Goal: Task Accomplishment & Management: Manage account settings

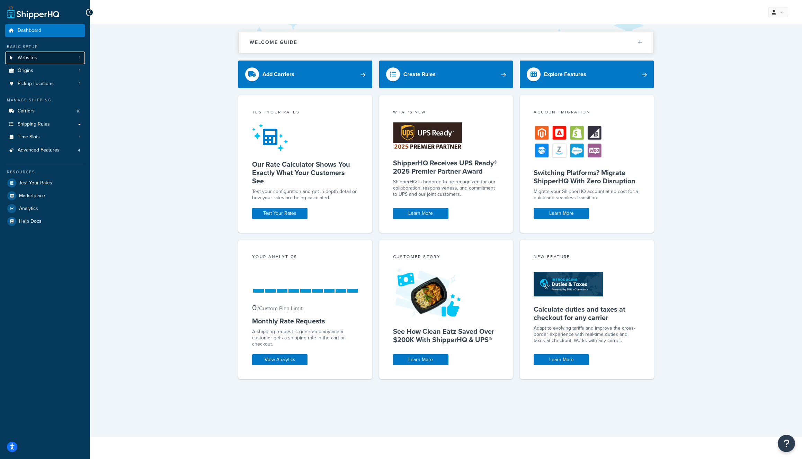
click at [45, 62] on link "Websites 1" at bounding box center [45, 58] width 80 height 13
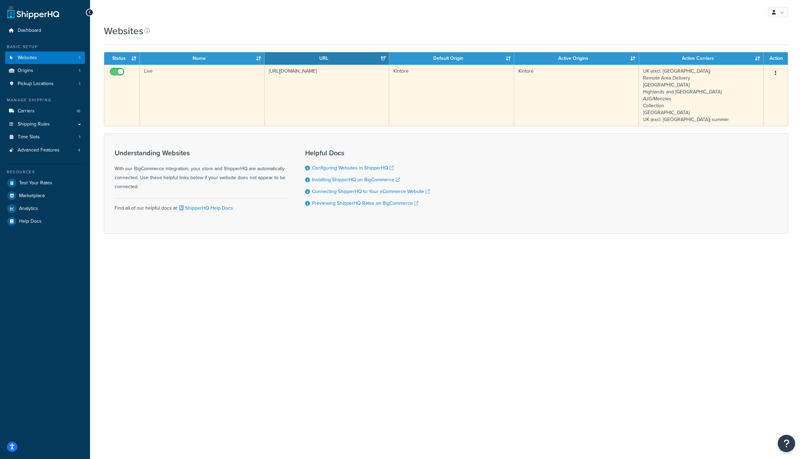
click at [153, 82] on td "Live" at bounding box center [202, 95] width 125 height 61
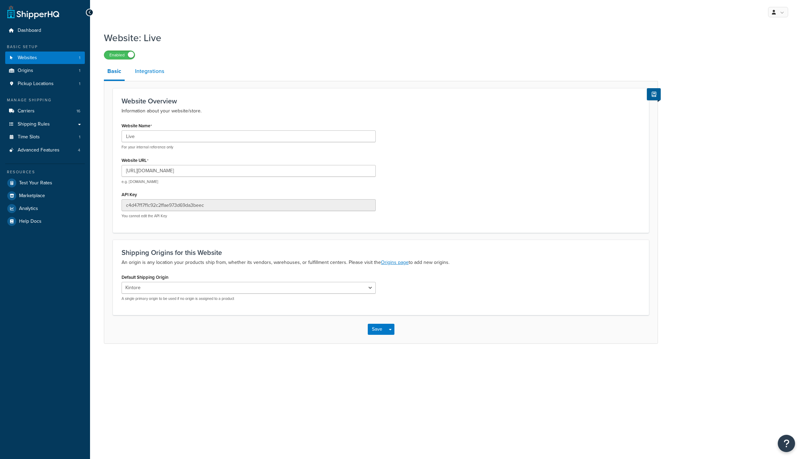
click at [157, 71] on link "Integrations" at bounding box center [150, 71] width 36 height 17
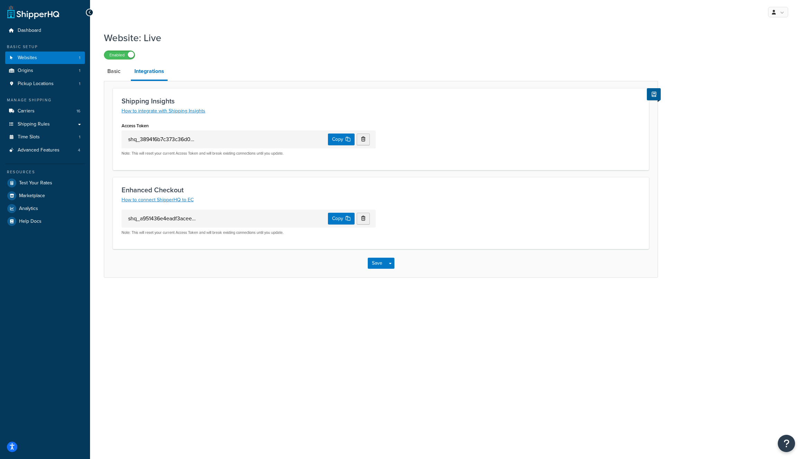
click at [196, 304] on div "My Profile Billing Global Settings Migrate Product Metadata Contact Us Logout W…" at bounding box center [446, 229] width 712 height 459
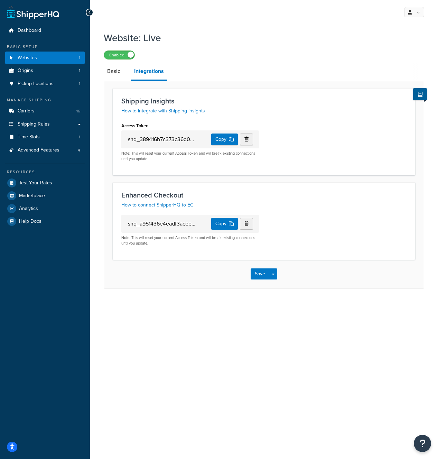
click at [354, 364] on div "My Profile Billing Global Settings Migrate Product Metadata Contact Us Logout W…" at bounding box center [264, 229] width 348 height 459
click at [211, 223] on button "Copy" at bounding box center [224, 224] width 27 height 12
